Goal: Communication & Community: Ask a question

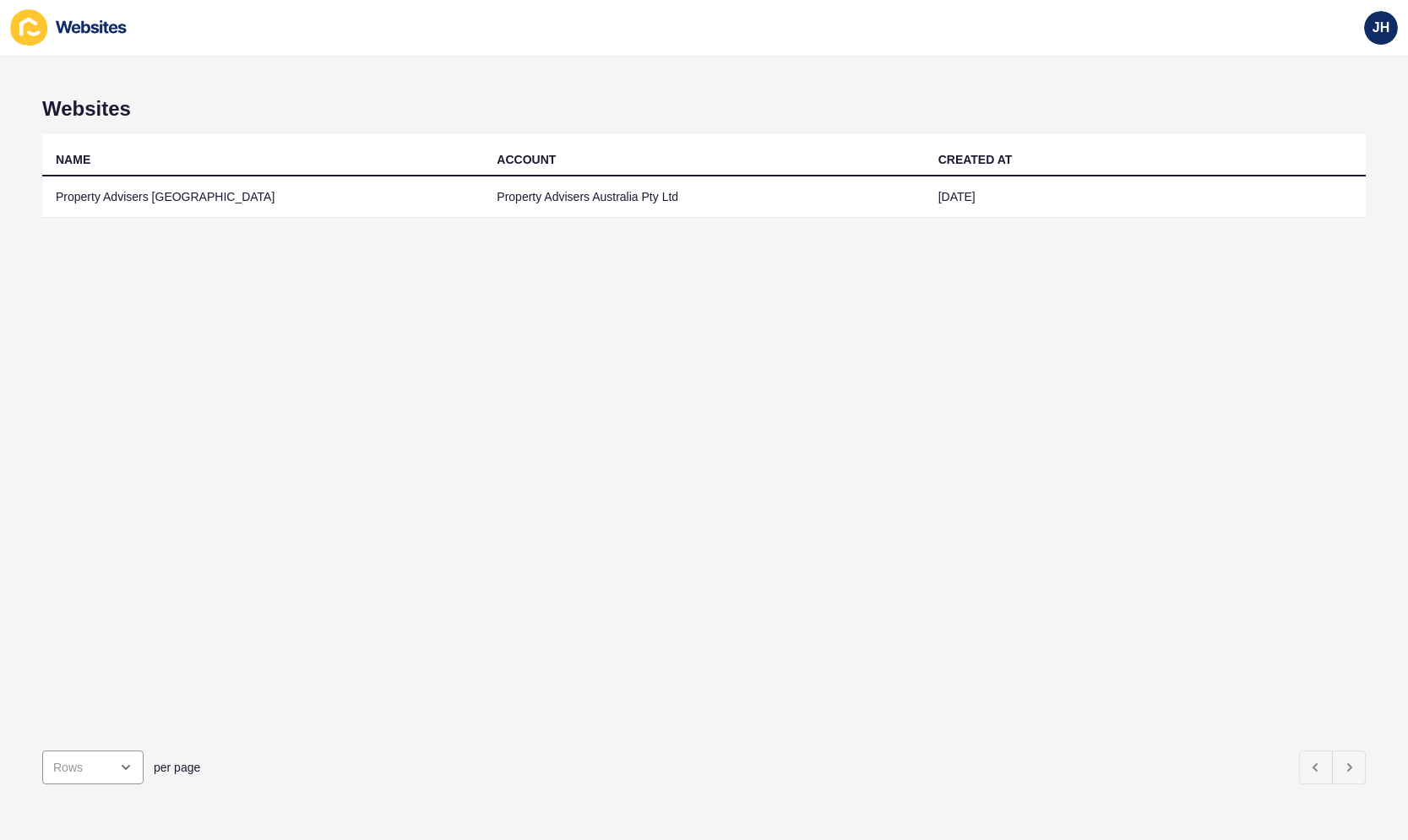
click at [433, 220] on div "NAME ACCOUNT CREATED AT Property Advisers [GEOGRAPHIC_DATA] Property Advisers A…" at bounding box center [704, 436] width 1324 height 603
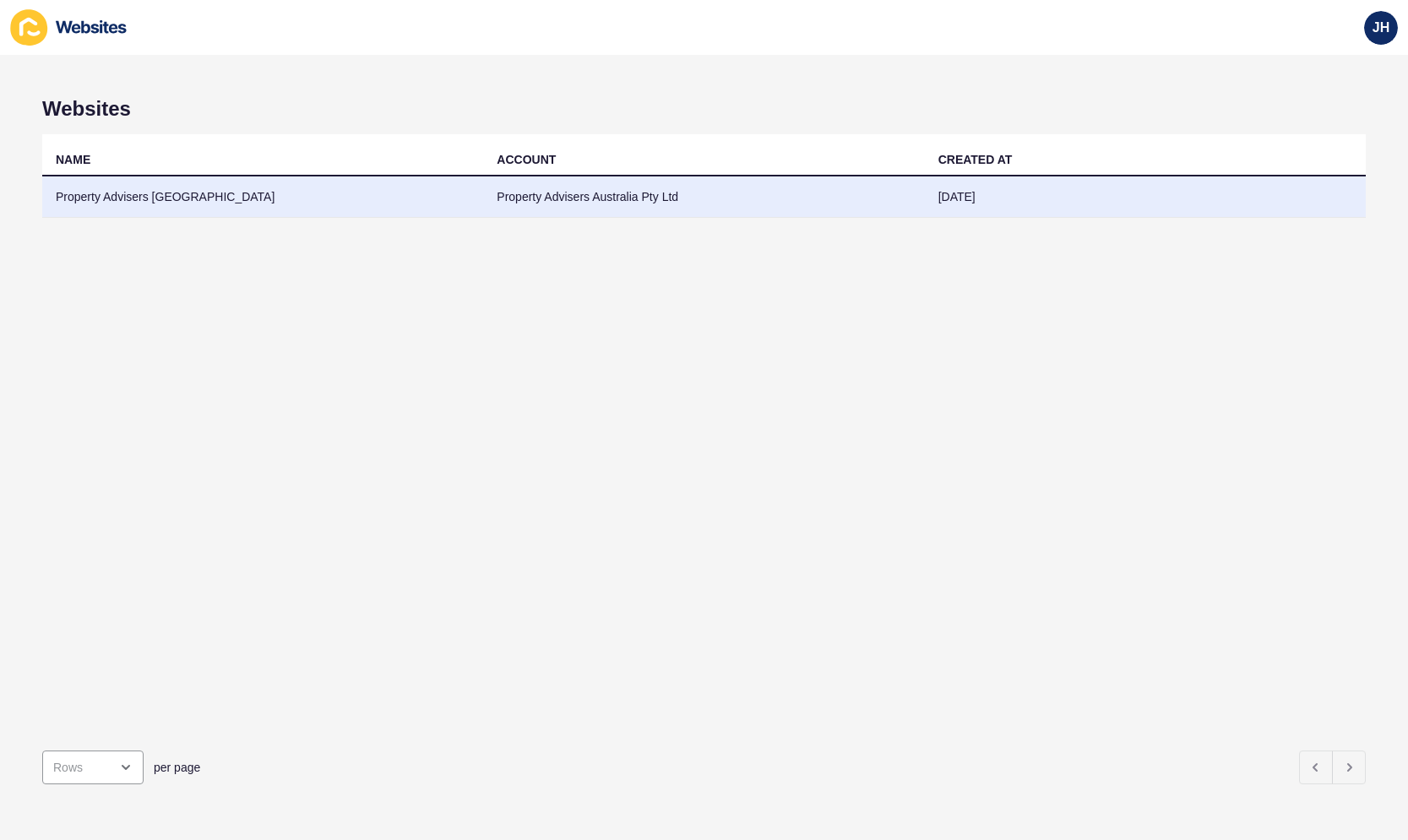
click at [433, 210] on td "Property Advisers [GEOGRAPHIC_DATA]" at bounding box center [263, 197] width 441 height 42
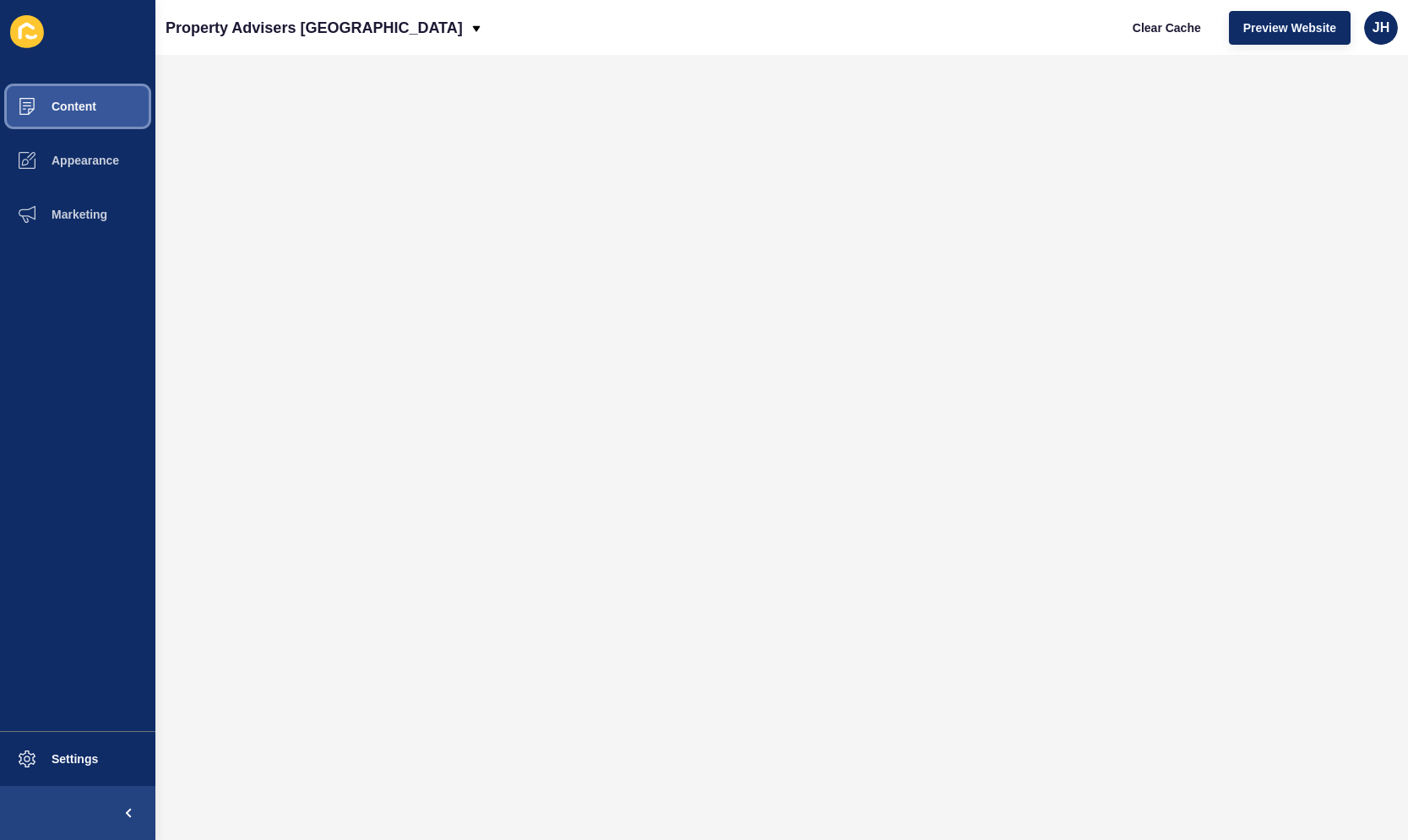
click at [52, 111] on span "Content" at bounding box center [46, 106] width 99 height 13
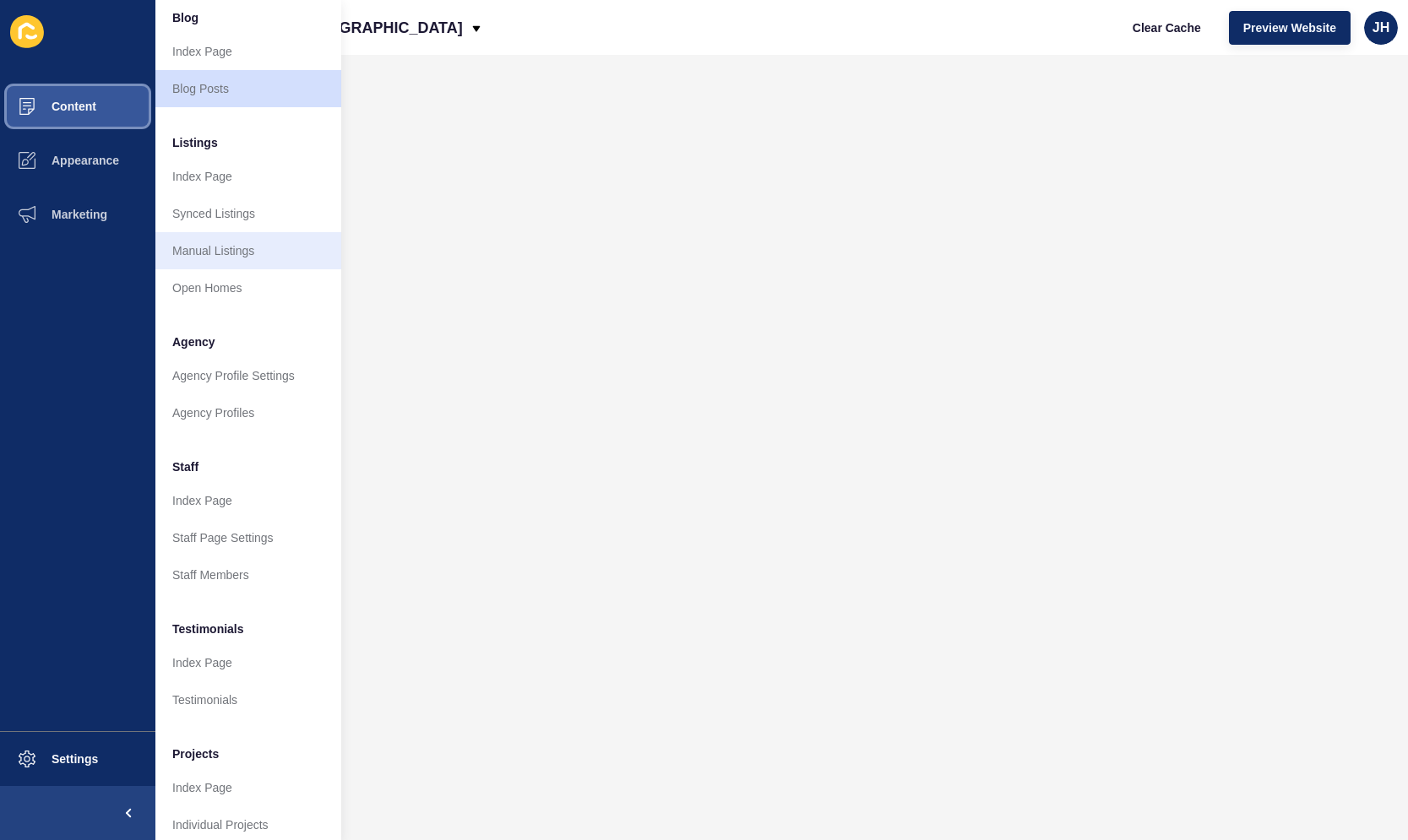
scroll to position [162, 0]
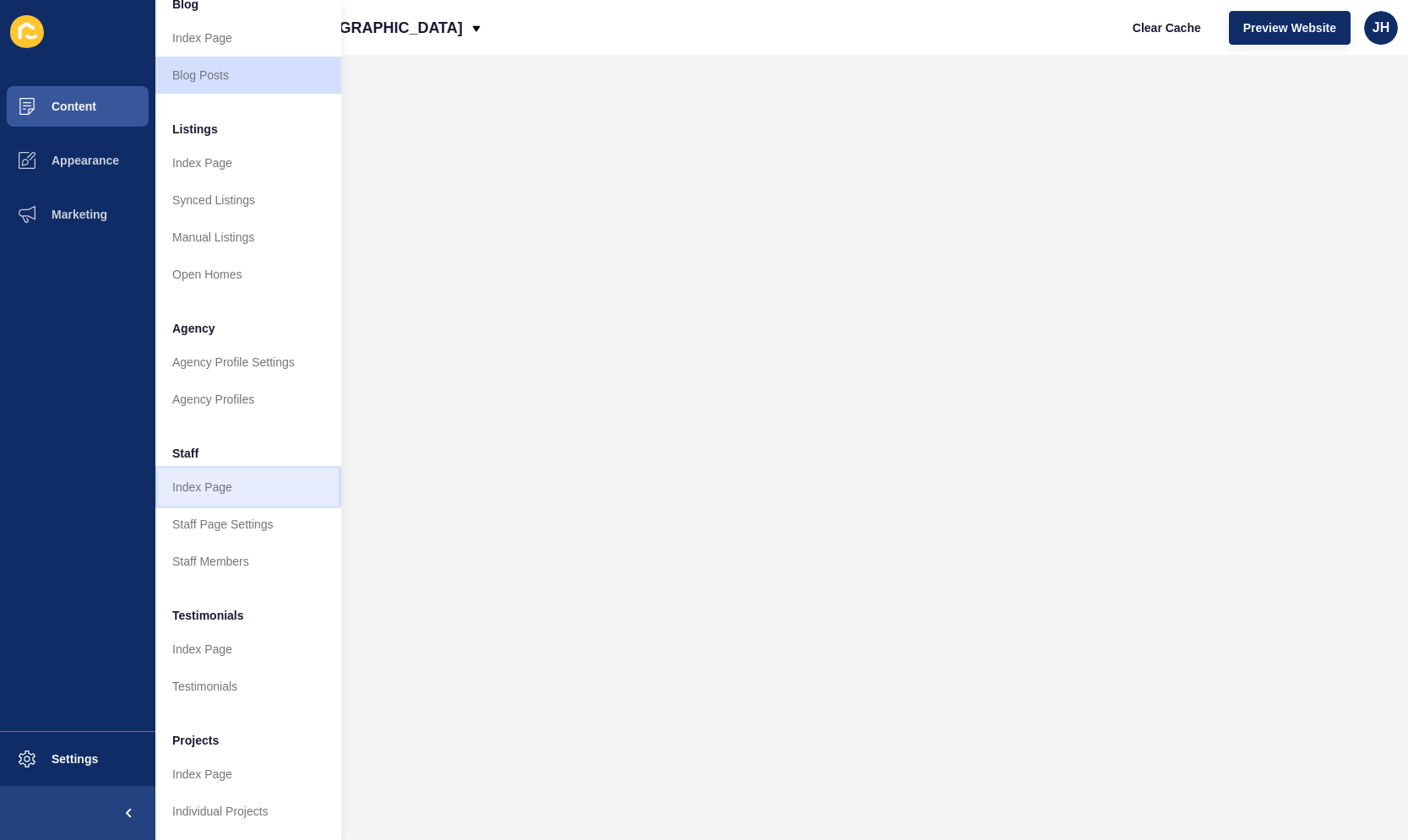
click at [247, 468] on link "Index Page" at bounding box center [248, 486] width 186 height 37
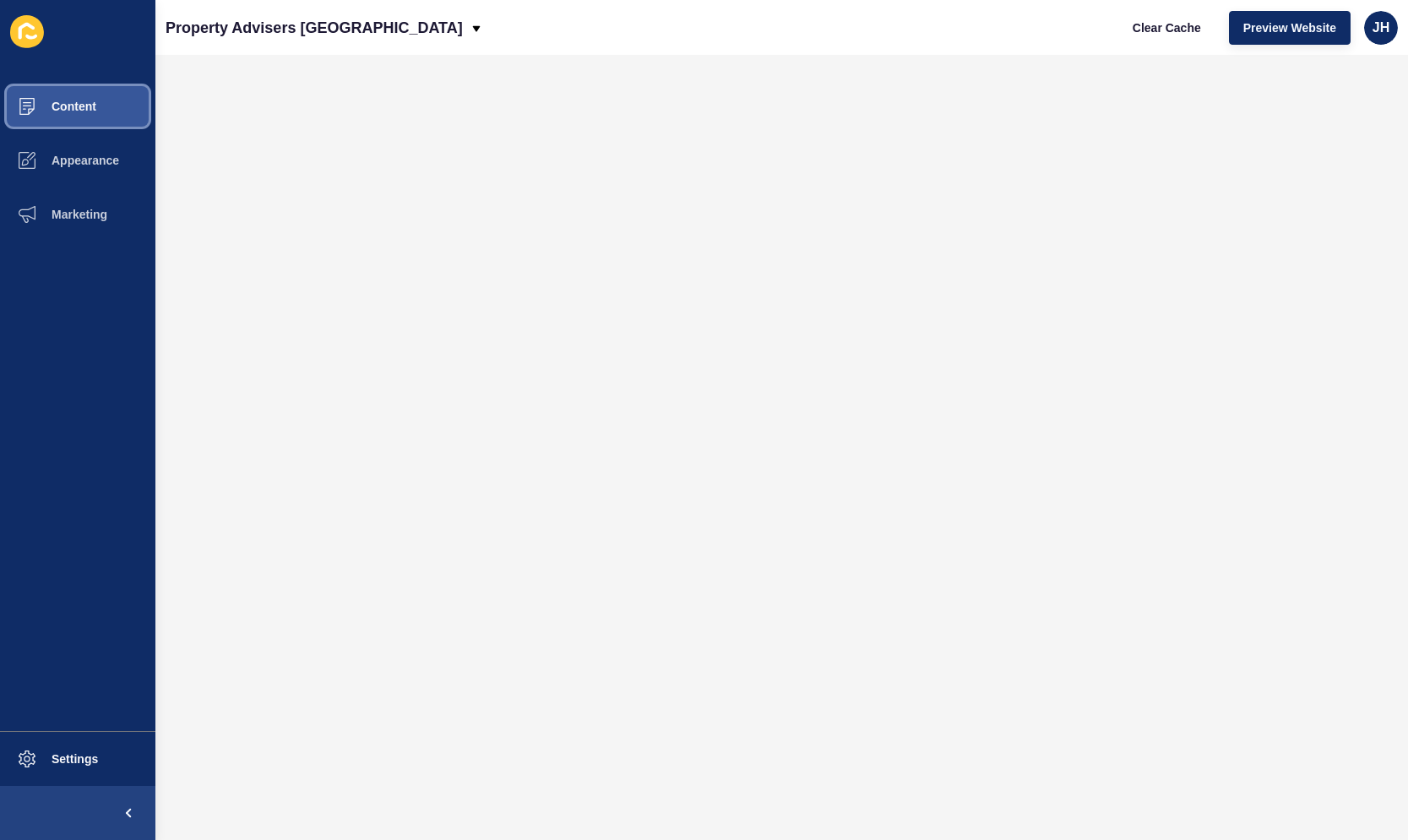
click at [124, 99] on button "Content" at bounding box center [78, 106] width 155 height 54
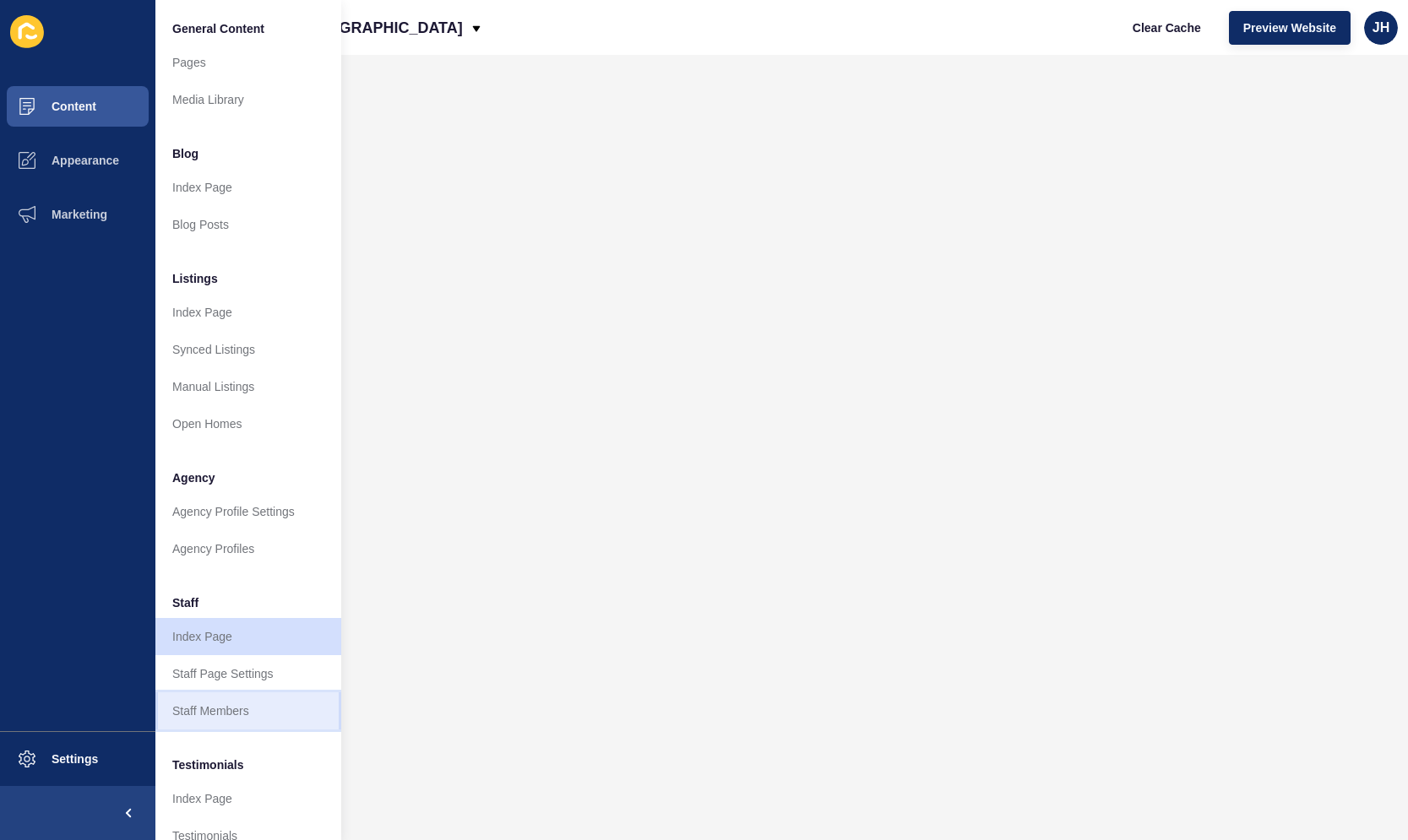
click at [263, 700] on link "Staff Members" at bounding box center [248, 710] width 186 height 37
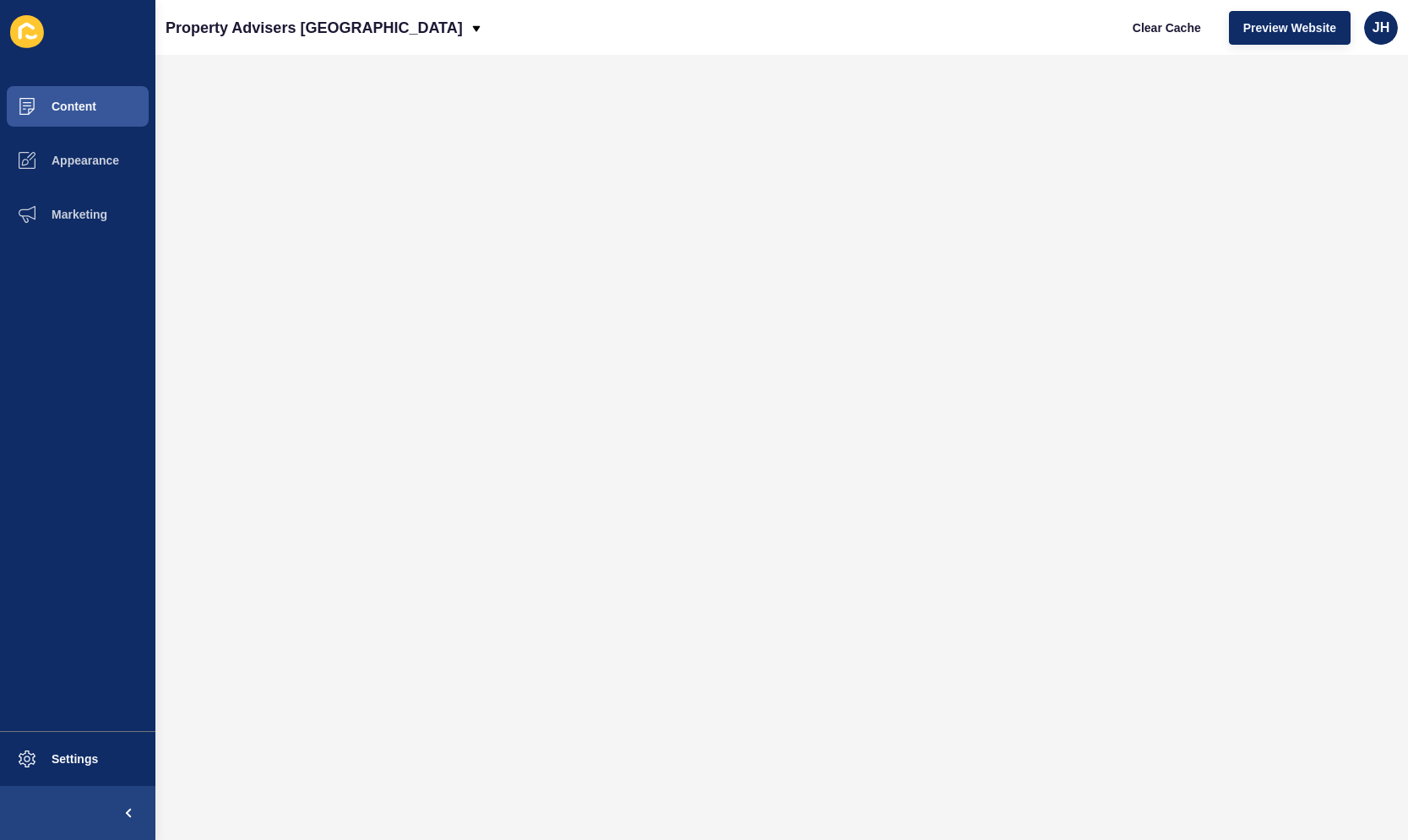
click at [1390, 45] on div "Clear Cache Preview Website JH" at bounding box center [1257, 27] width 293 height 47
click at [1387, 38] on div "JH" at bounding box center [1381, 28] width 34 height 34
click at [1386, 37] on div "JH" at bounding box center [1381, 28] width 34 height 34
click at [1365, 17] on div "Clear Cache Preview Website JH" at bounding box center [1257, 27] width 293 height 47
click at [1380, 26] on span "JH" at bounding box center [1381, 27] width 17 height 17
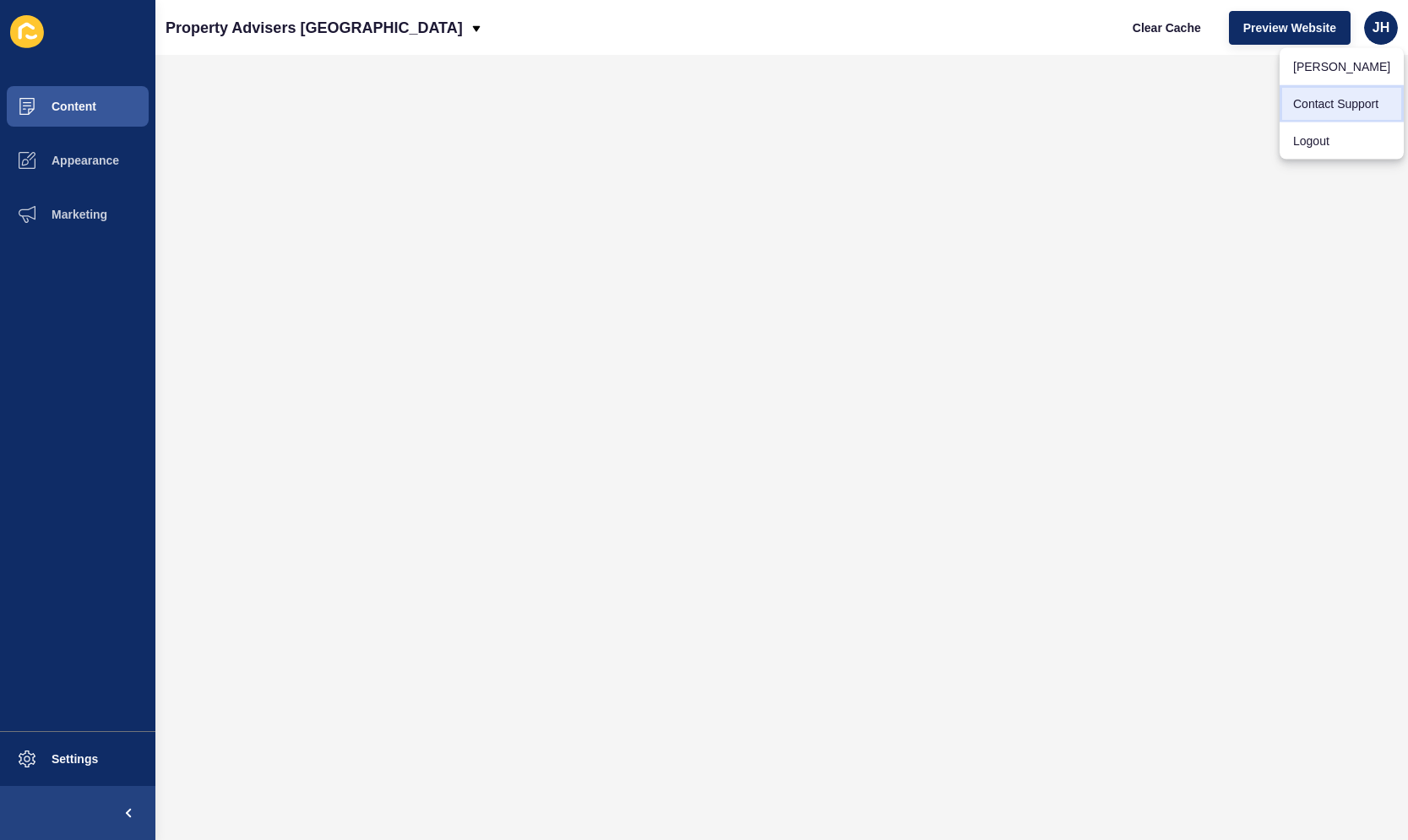
click at [1348, 103] on link "Contact Support" at bounding box center [1341, 103] width 124 height 37
